Goal: Transaction & Acquisition: Book appointment/travel/reservation

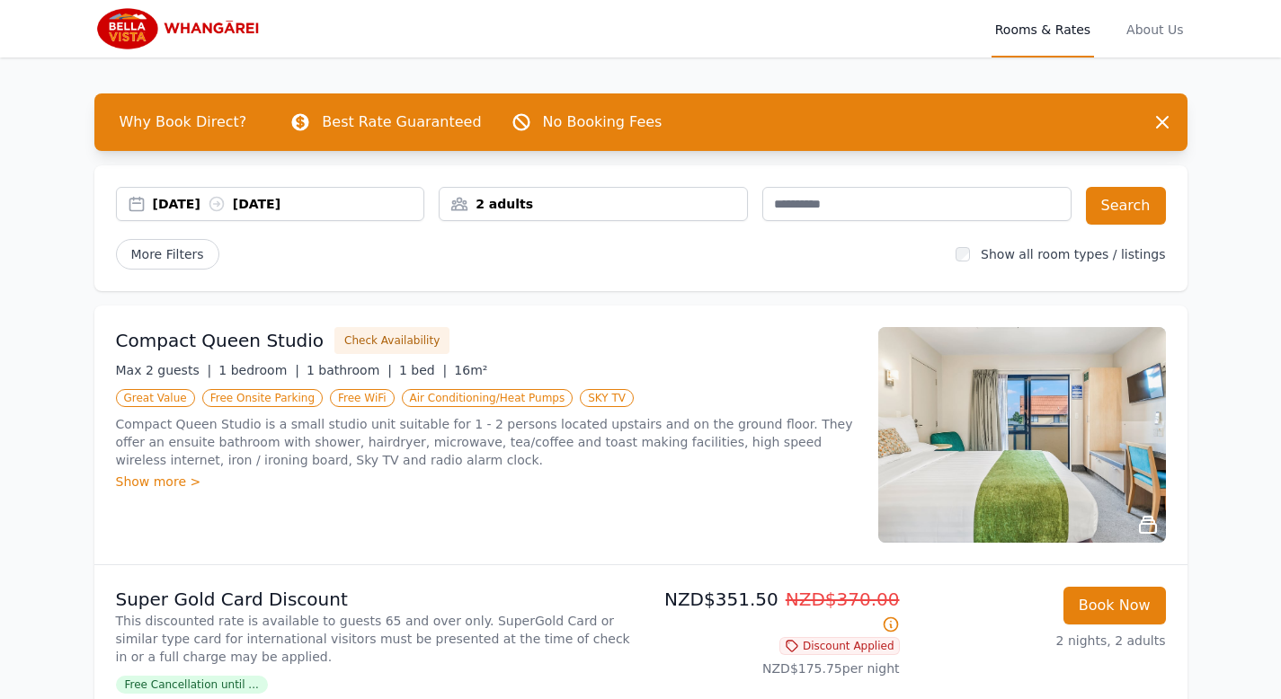
click at [601, 218] on div "2 adults" at bounding box center [593, 204] width 309 height 34
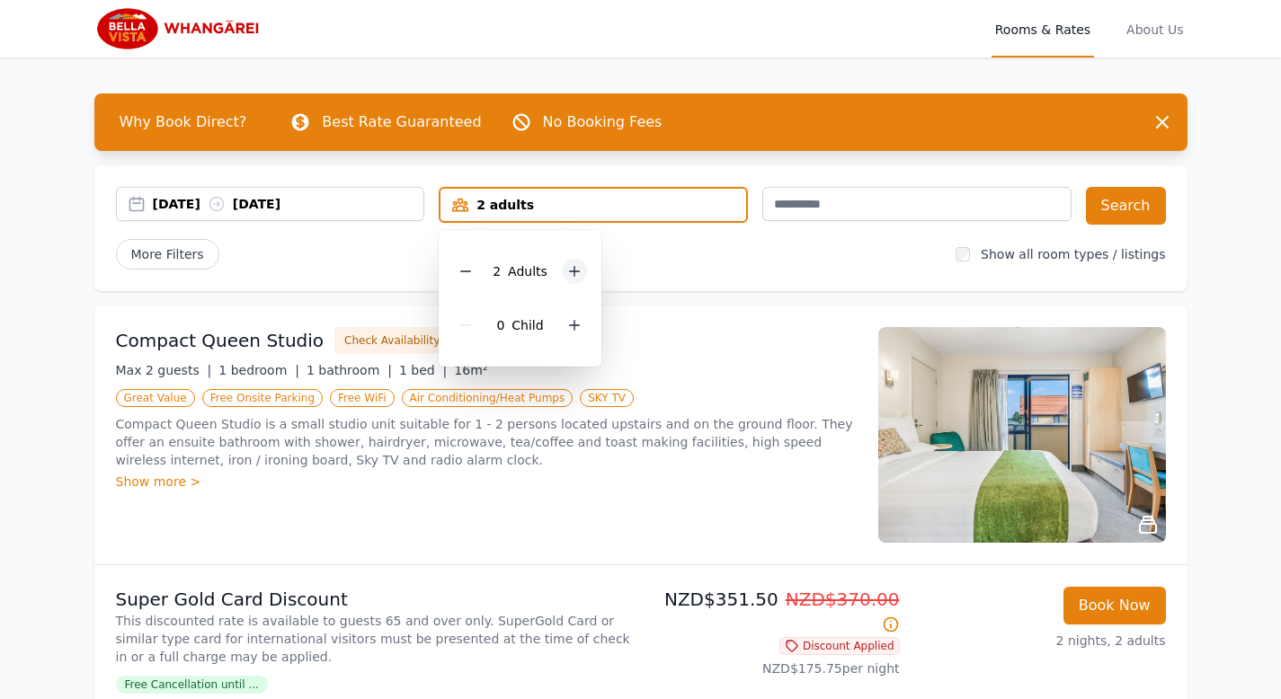
click at [572, 272] on icon at bounding box center [574, 271] width 14 height 14
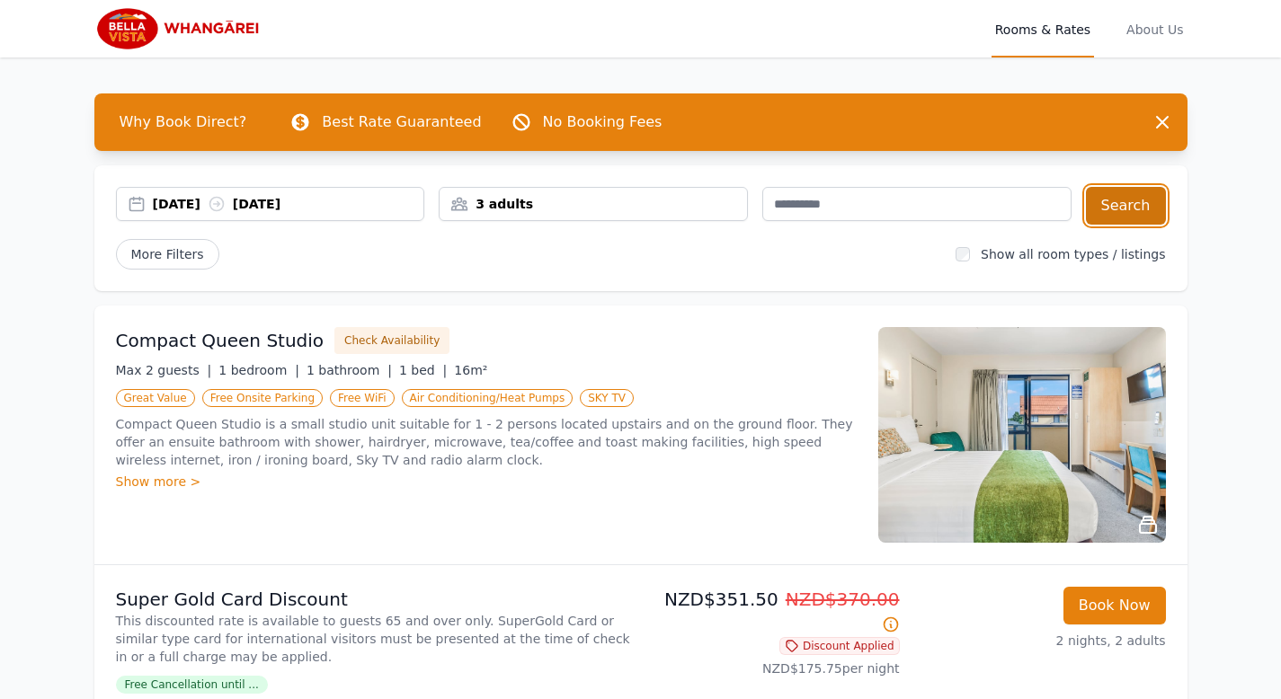
click at [1142, 207] on button "Search" at bounding box center [1126, 206] width 80 height 38
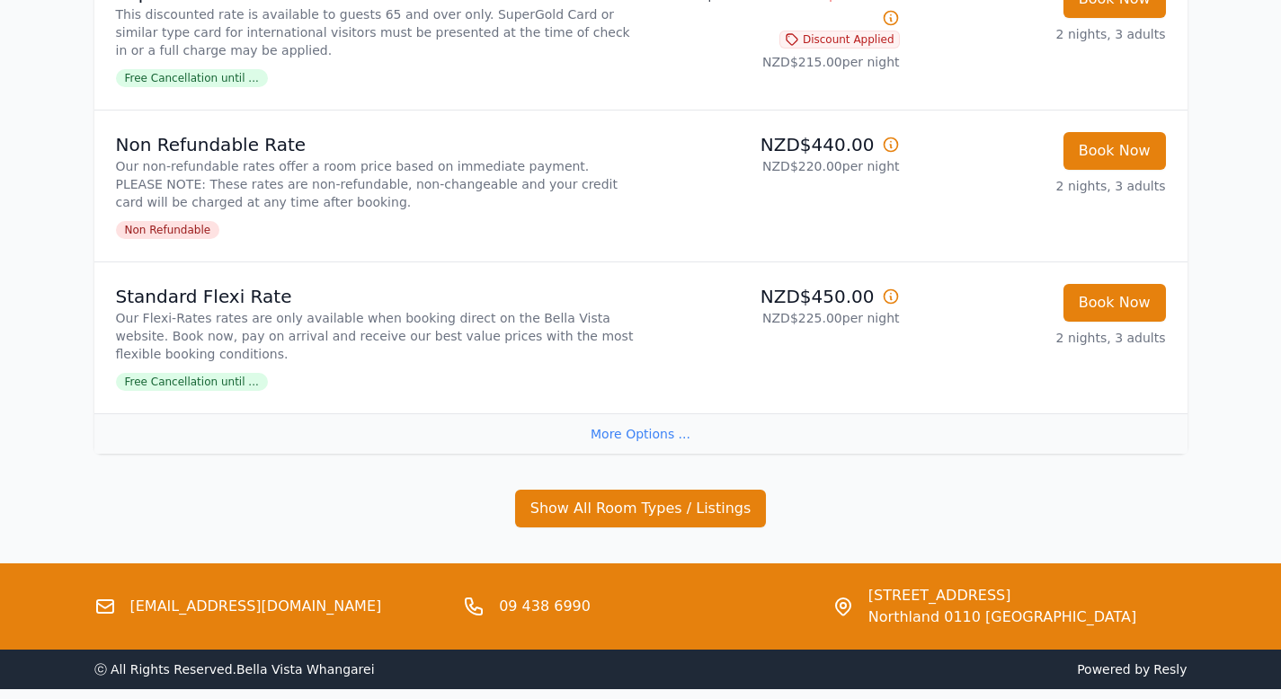
scroll to position [609, 0]
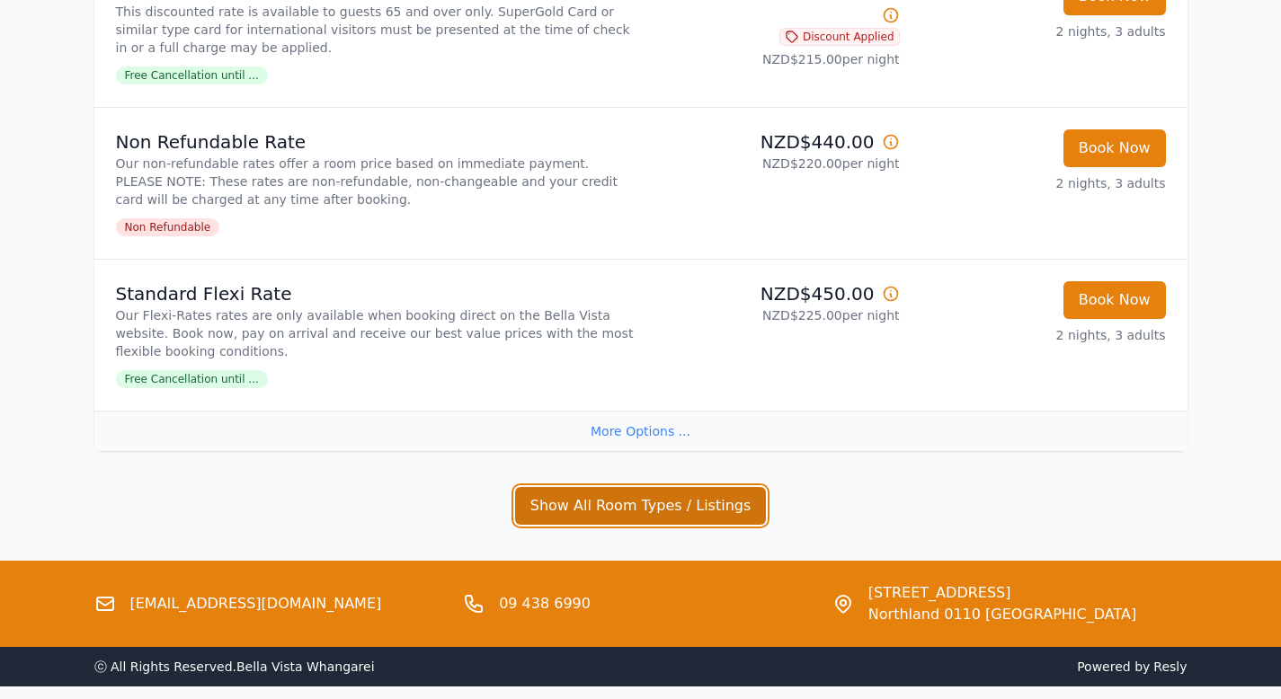
click at [662, 512] on button "Show All Room Types / Listings" at bounding box center [641, 506] width 252 height 38
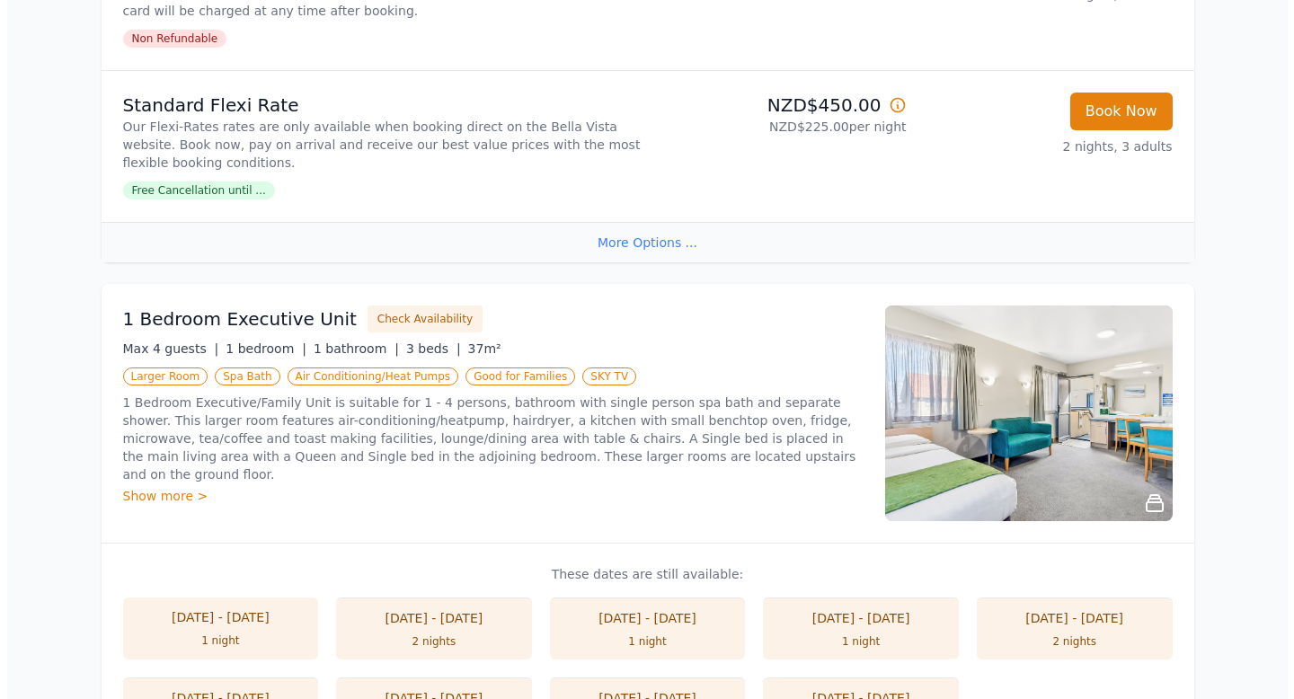
scroll to position [808, 0]
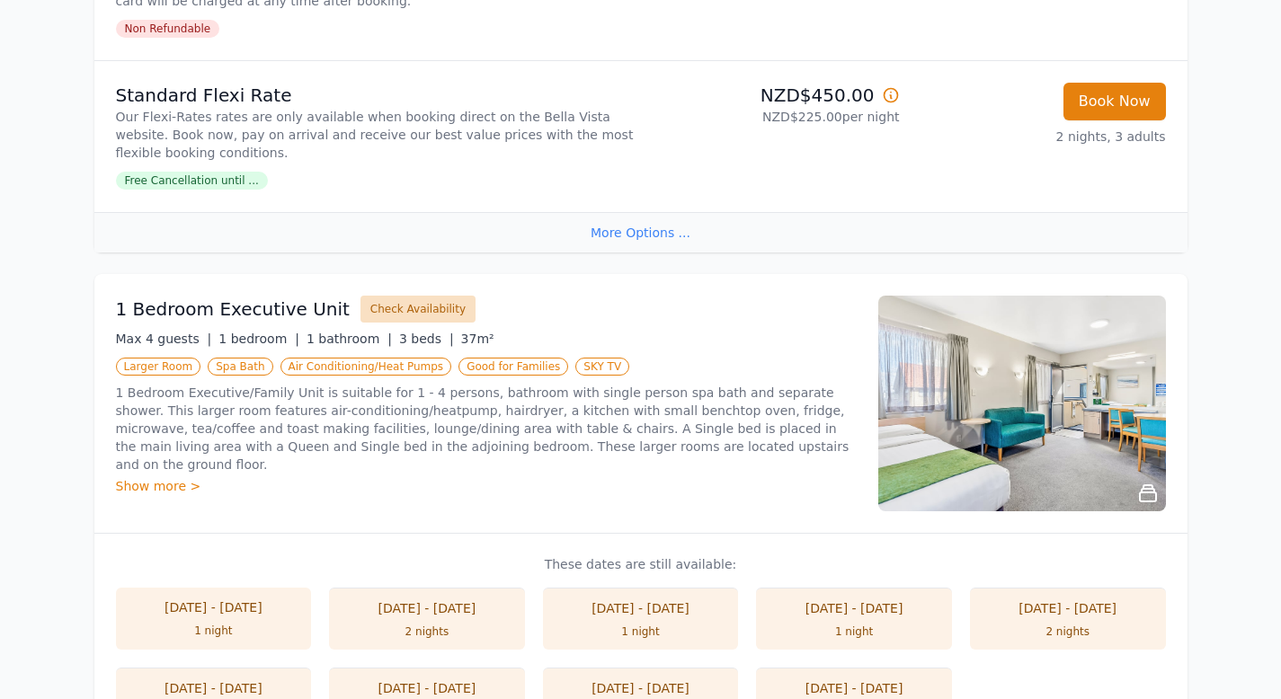
click at [390, 315] on button "Check Availability" at bounding box center [417, 309] width 115 height 27
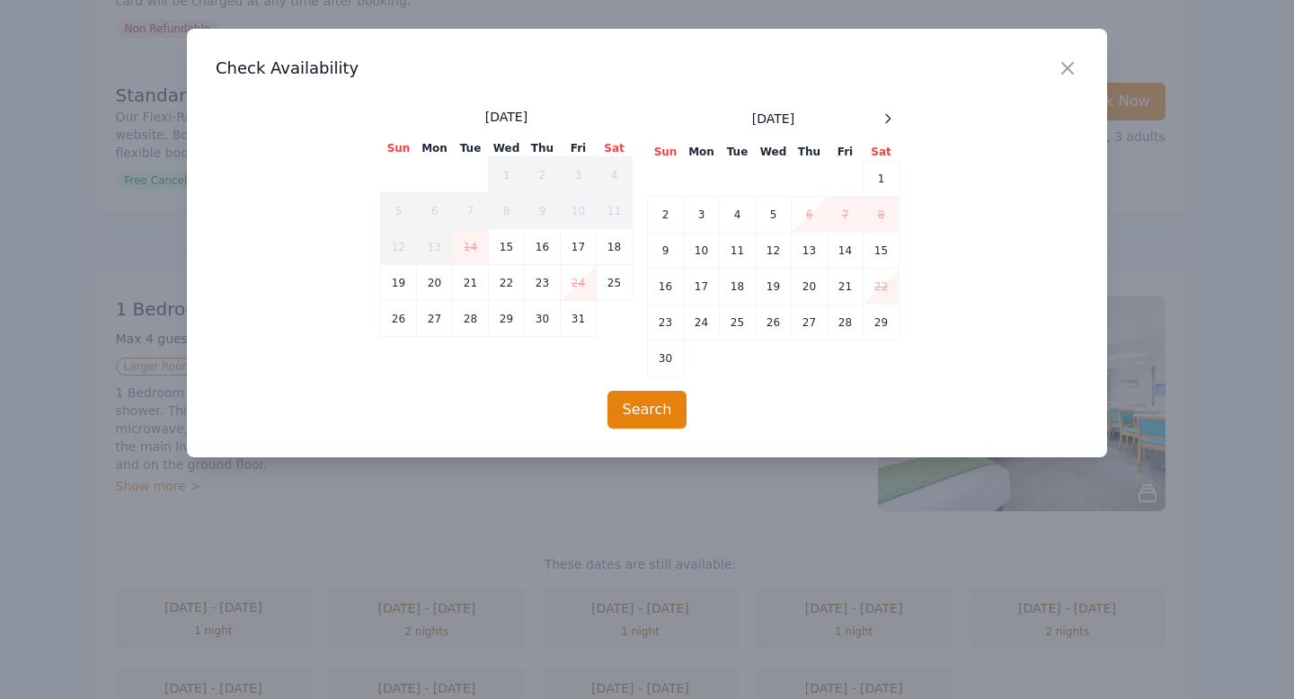
click at [581, 287] on td "24" at bounding box center [579, 283] width 36 height 36
click at [399, 326] on td "26" at bounding box center [399, 319] width 36 height 36
click at [581, 290] on td "24" at bounding box center [579, 283] width 36 height 36
click at [614, 290] on td "25" at bounding box center [615, 283] width 36 height 36
click at [401, 318] on td "26" at bounding box center [399, 319] width 36 height 36
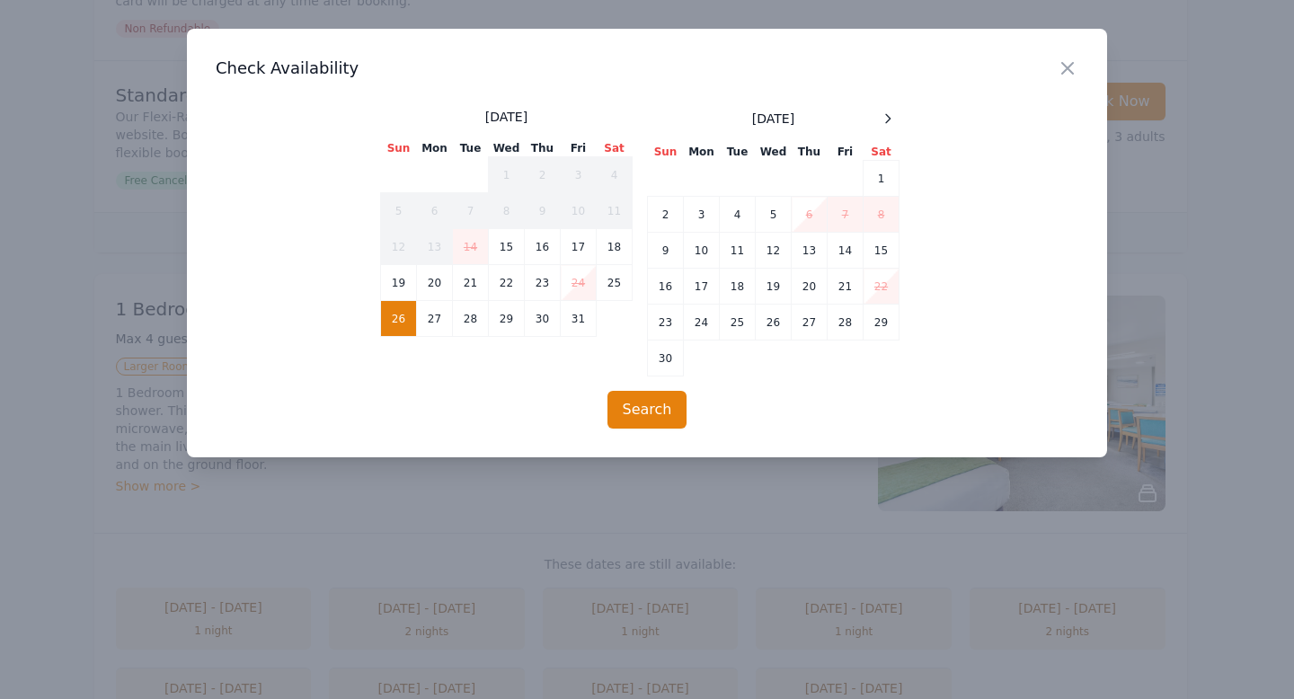
click at [760, 429] on div "Close Check Availability [DATE] Sun Mon Tue Wed Thu Fri Sat 1 2 3 4 5 6 7 8 9 1…" at bounding box center [647, 243] width 920 height 429
click at [609, 290] on td "25" at bounding box center [615, 283] width 36 height 36
click at [581, 283] on td "24" at bounding box center [579, 283] width 36 height 36
click at [652, 411] on button "Search" at bounding box center [647, 410] width 80 height 38
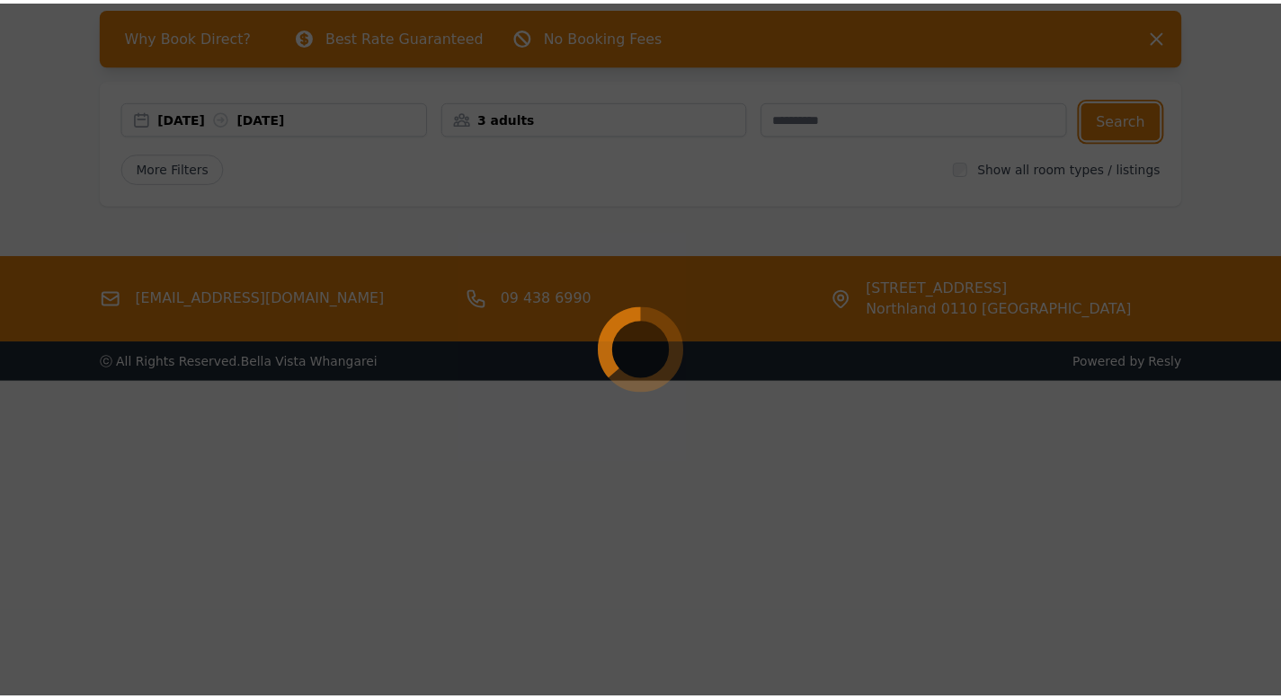
scroll to position [86, 0]
